Goal: Task Accomplishment & Management: Manage account settings

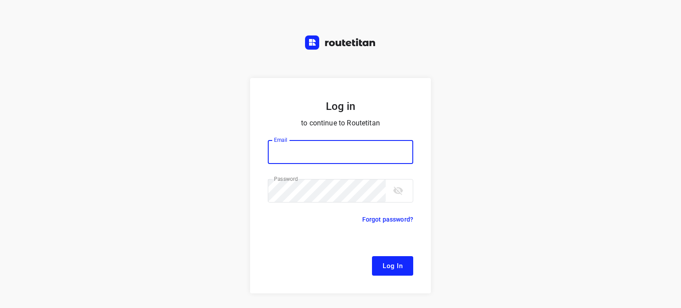
type input "[EMAIL_ADDRESS][DOMAIN_NAME]"
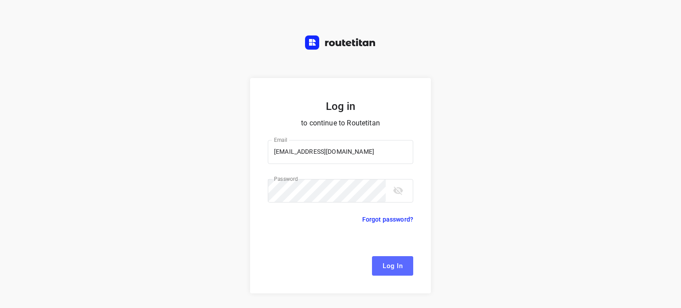
click at [396, 267] on span "Log In" at bounding box center [393, 266] width 20 height 12
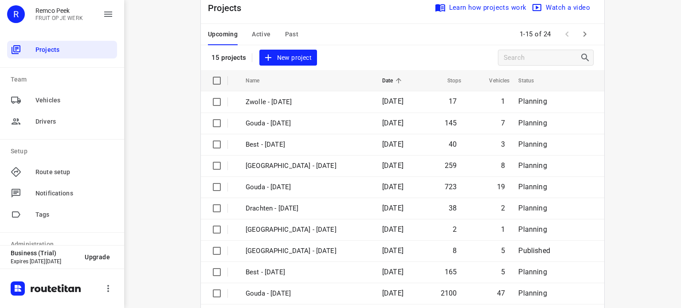
scroll to position [26, 0]
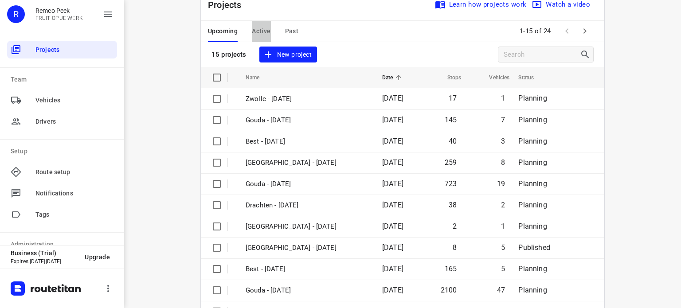
click at [255, 32] on span "Active" at bounding box center [261, 31] width 19 height 11
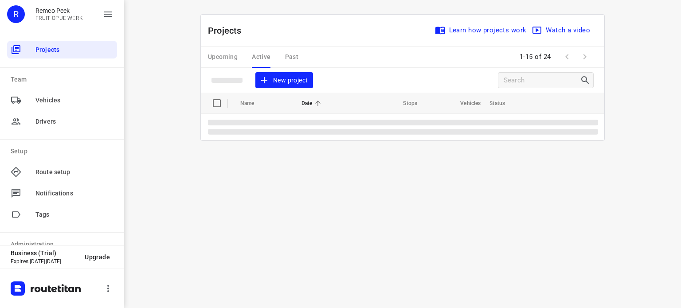
scroll to position [0, 0]
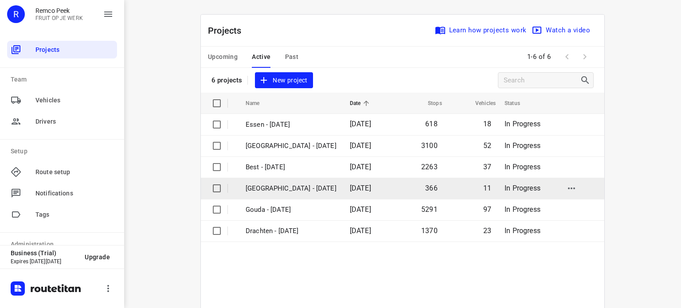
click at [271, 189] on p "[GEOGRAPHIC_DATA] - [DATE]" at bounding box center [291, 189] width 91 height 10
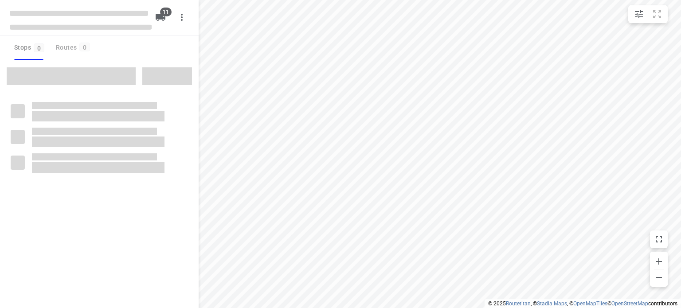
checkbox input "true"
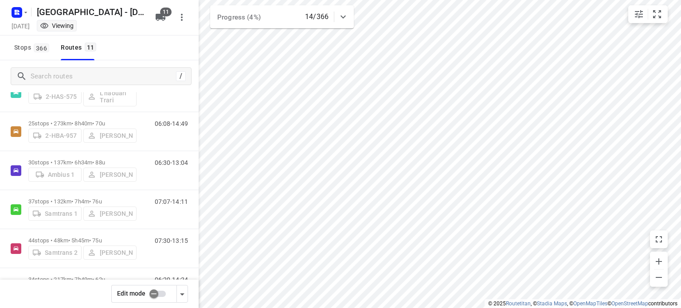
scroll to position [241, 0]
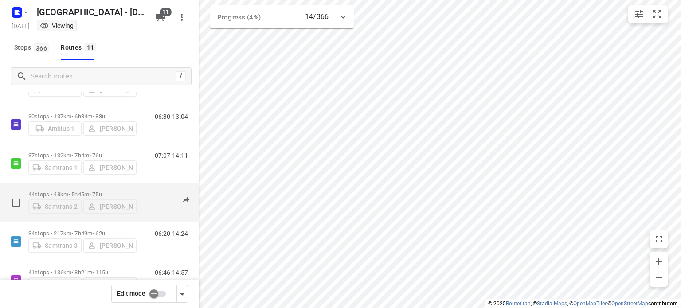
click at [75, 187] on div "44 stops • 48km • 5h45m • 75u Samtrans 2 Wilfried Samtrans" at bounding box center [82, 202] width 108 height 31
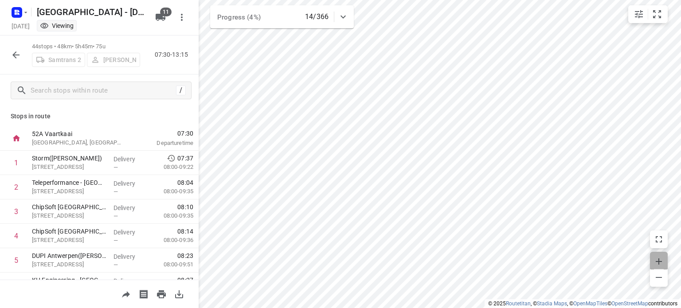
click at [657, 259] on icon "button" at bounding box center [659, 261] width 11 height 11
click at [656, 259] on icon "button" at bounding box center [659, 261] width 11 height 11
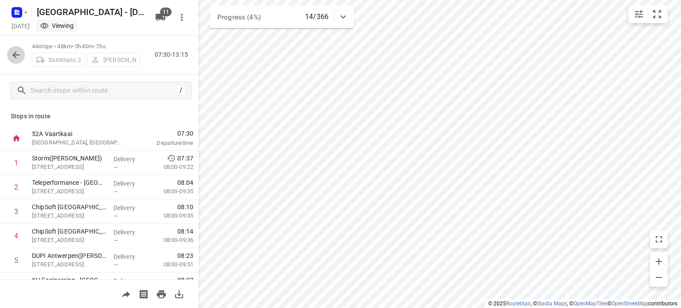
click at [12, 55] on icon "button" at bounding box center [16, 55] width 11 height 11
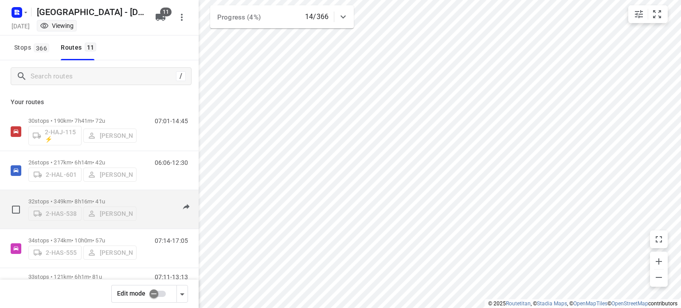
scroll to position [270, 0]
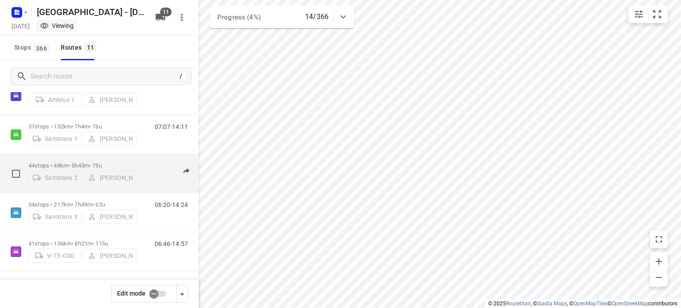
click at [114, 177] on div "Samtrans 2 [PERSON_NAME]" at bounding box center [82, 177] width 108 height 16
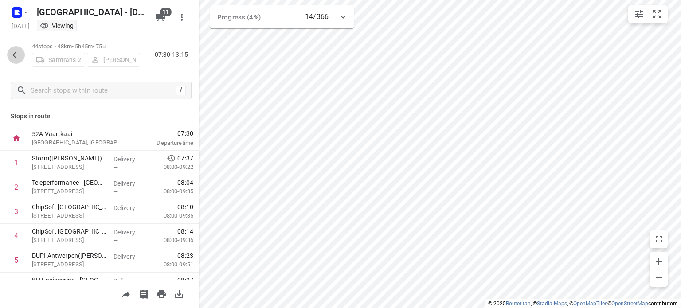
click at [15, 55] on icon "button" at bounding box center [15, 54] width 7 height 7
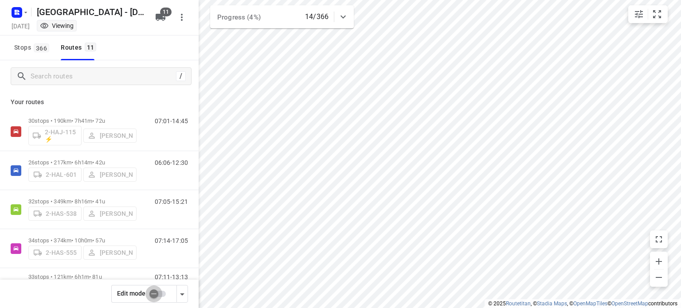
click at [151, 294] on input "checkbox" at bounding box center [154, 294] width 51 height 17
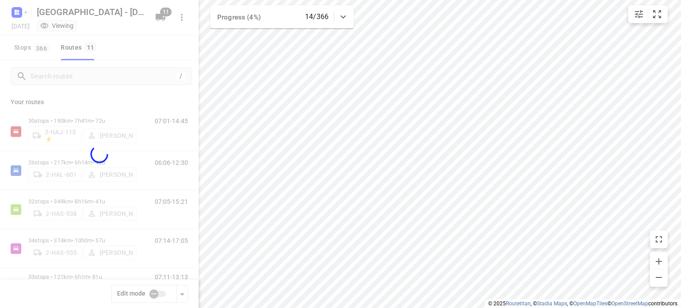
checkbox input "true"
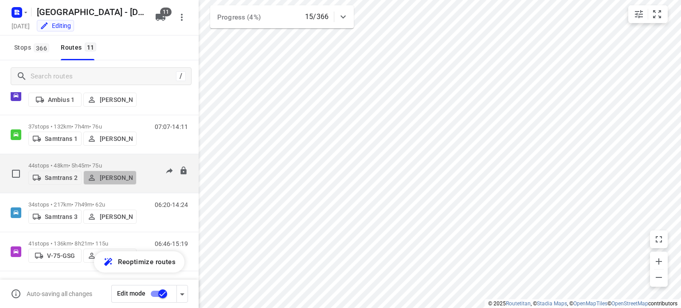
click at [112, 177] on p "[PERSON_NAME]" at bounding box center [116, 177] width 33 height 7
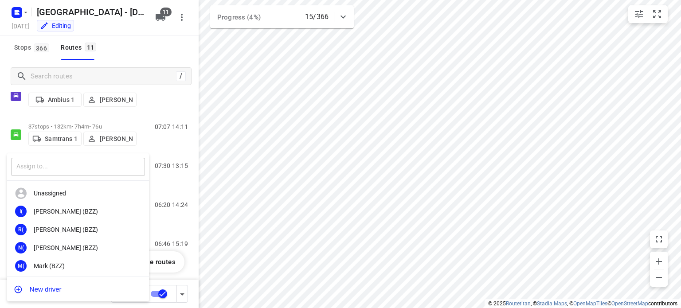
click at [73, 167] on input "text" at bounding box center [78, 167] width 134 height 18
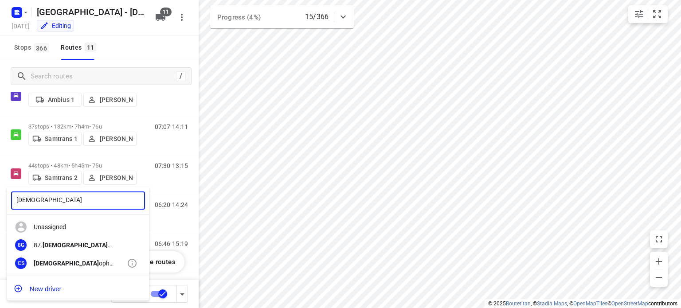
type input "[DEMOGRAPHIC_DATA]"
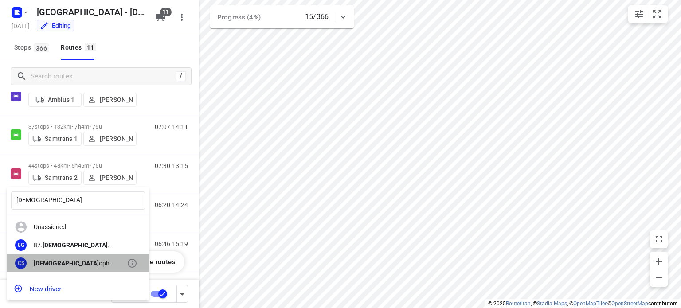
click at [68, 260] on div "[DEMOGRAPHIC_DATA] oph Samtrans" at bounding box center [80, 263] width 93 height 7
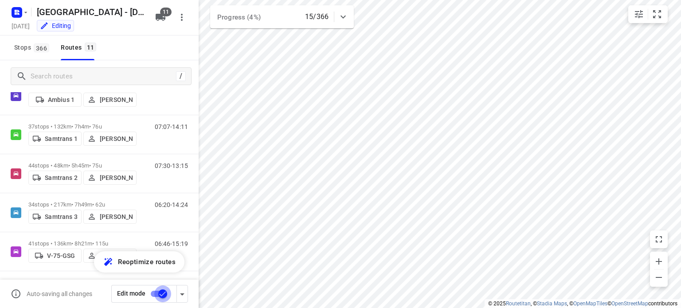
click at [163, 292] on input "checkbox" at bounding box center [162, 294] width 51 height 17
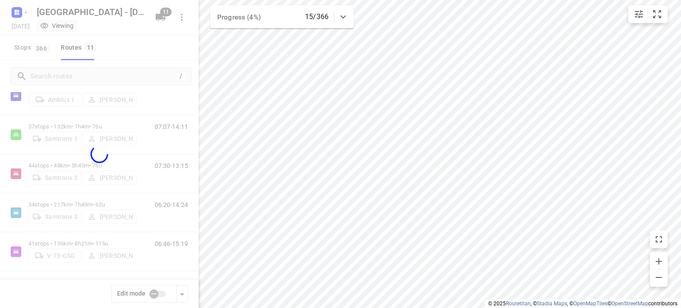
checkbox input "false"
